Goal: Task Accomplishment & Management: Complete application form

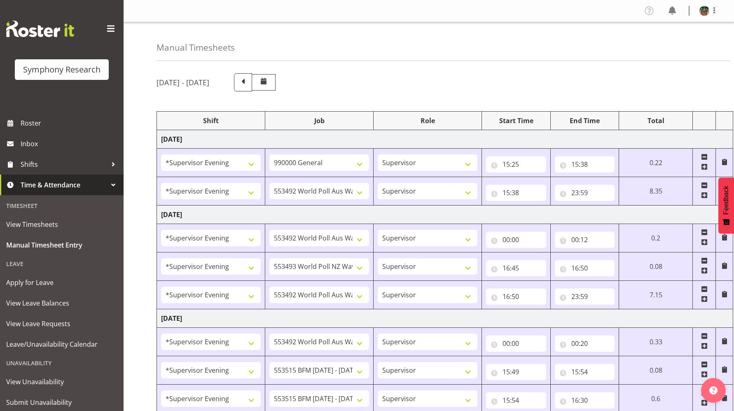
select select "4583"
select select "743"
select select "4583"
select select "10499"
select select "4583"
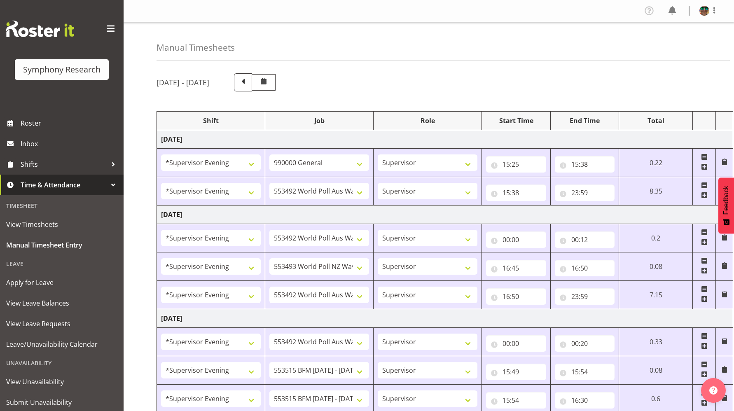
select select "10499"
select select "4583"
select select "10527"
select select "4583"
select select "10499"
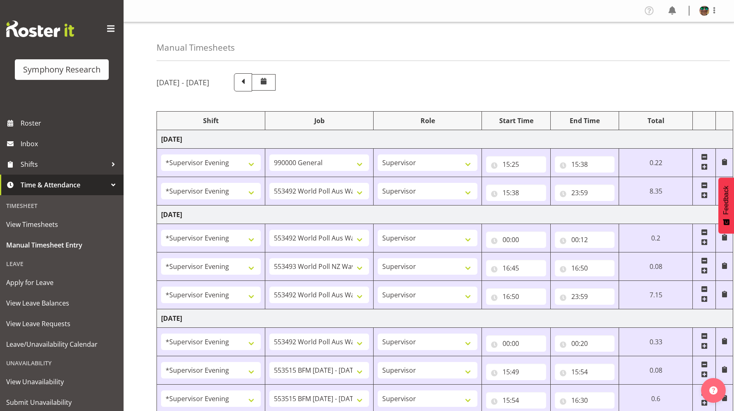
select select "4583"
select select "10499"
select select "4583"
select select "10731"
select select "4583"
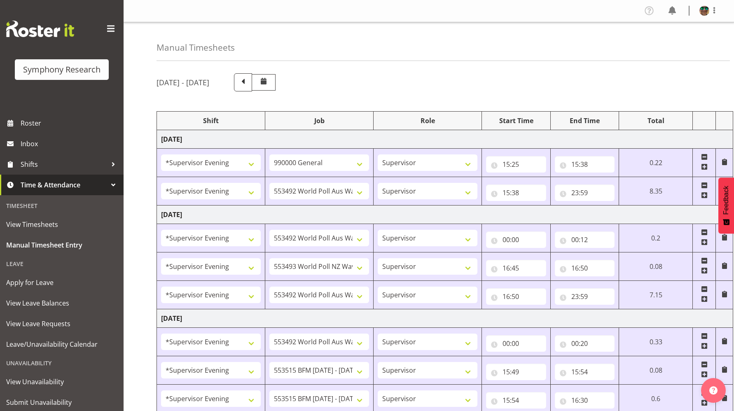
select select "10731"
select select "4583"
select select "9426"
select select "4583"
select select "10633"
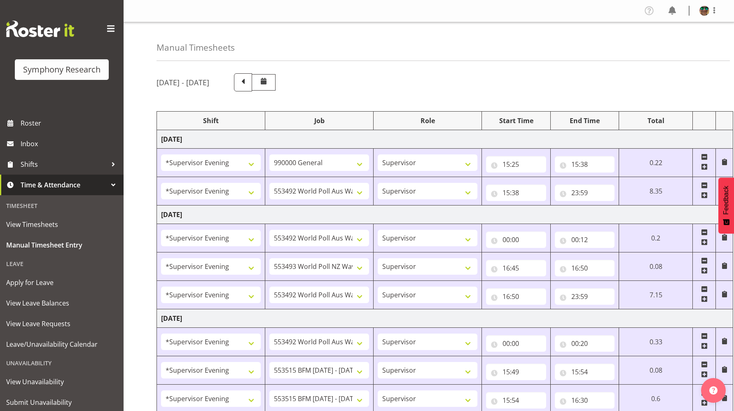
select select "4583"
select select "10730"
select select "4583"
select select "10575"
select select "4583"
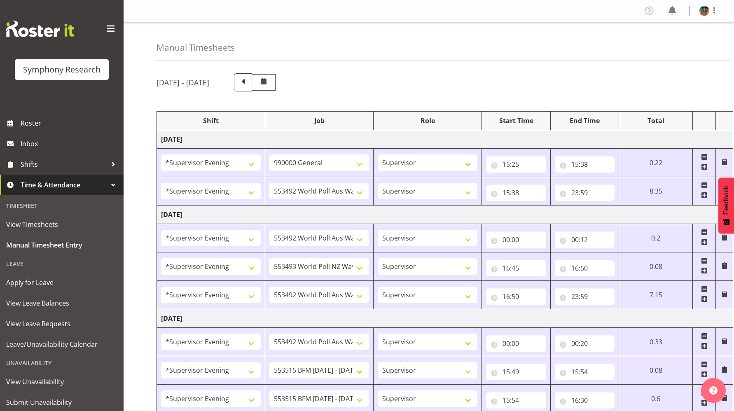
select select "743"
select select "4583"
select select "10731"
select select "4583"
select select "10731"
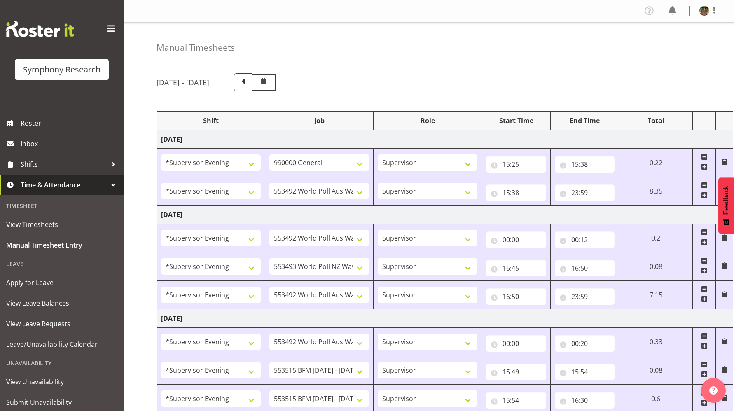
select select "4583"
select select "9426"
select select "4583"
select select "10730"
select select "4583"
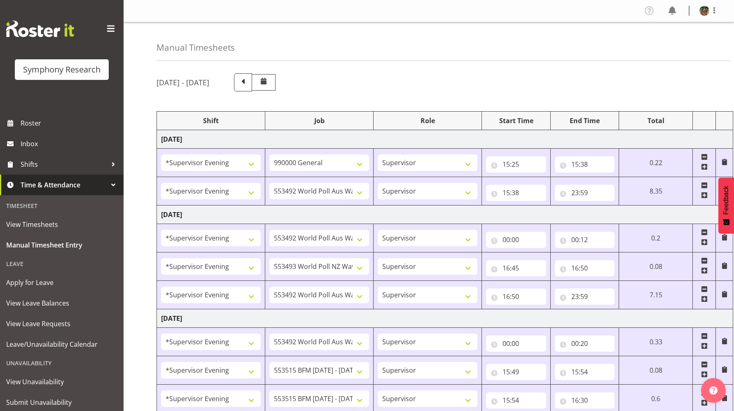
select select "10575"
select select "4583"
select select "9426"
select select "4583"
select select "10731"
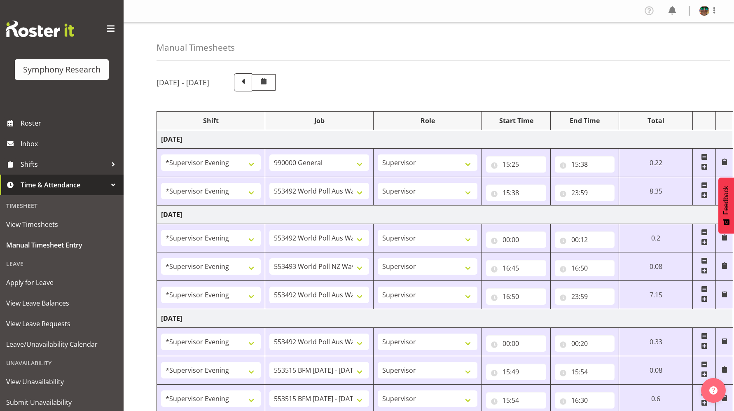
select select "4583"
select select "10731"
select select "4583"
select select "10730"
select select "4583"
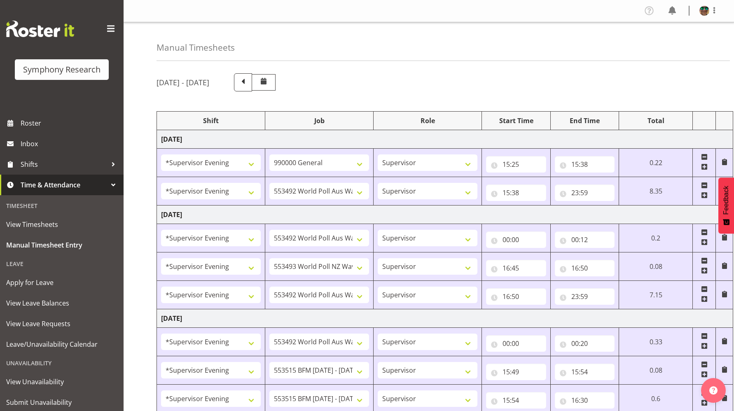
select select "9426"
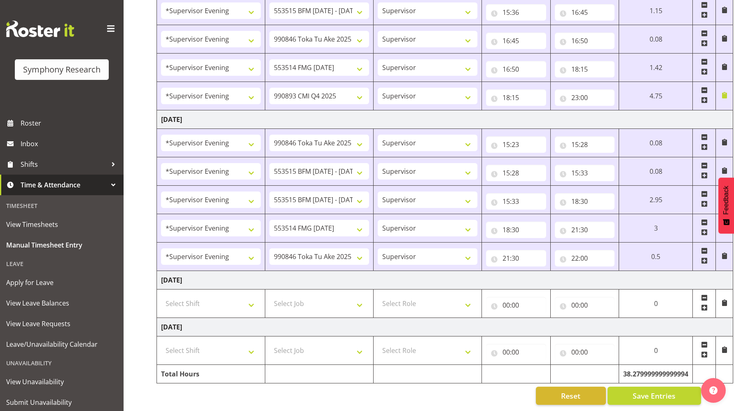
scroll to position [612, 0]
click at [360, 301] on select "Select Job 550060 IF Admin 553492 World Poll Aus Wave 2 Main 2025 553493 World …" at bounding box center [319, 303] width 100 height 16
click at [307, 299] on select "Select Job 550060 IF Admin 553492 World Poll Aus Wave 2 Main 2025 553493 World …" at bounding box center [319, 303] width 100 height 16
drag, startPoint x: 652, startPoint y: 388, endPoint x: 503, endPoint y: 202, distance: 238.5
click at [652, 390] on span "Save Entries" at bounding box center [654, 395] width 43 height 11
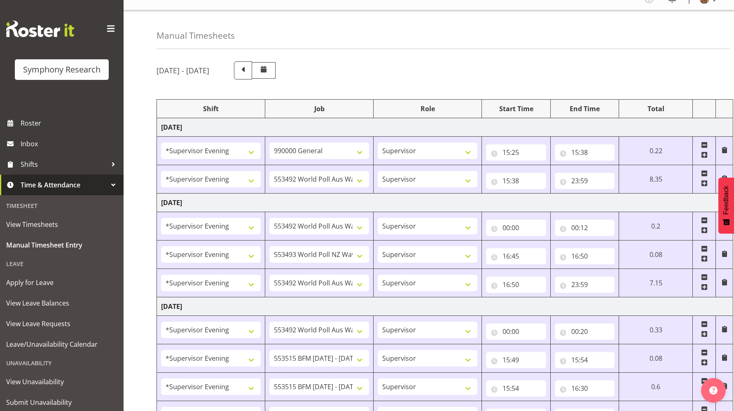
scroll to position [0, 0]
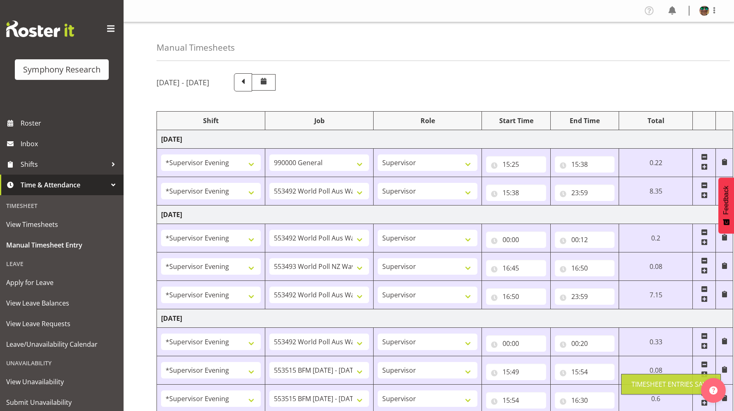
drag, startPoint x: 715, startPoint y: 10, endPoint x: 660, endPoint y: 59, distance: 73.8
click at [715, 10] on span at bounding box center [714, 10] width 10 height 10
drag, startPoint x: 665, startPoint y: 45, endPoint x: 704, endPoint y: 5, distance: 56.2
click at [666, 45] on link "Log Out" at bounding box center [679, 43] width 79 height 15
